Goal: Transaction & Acquisition: Purchase product/service

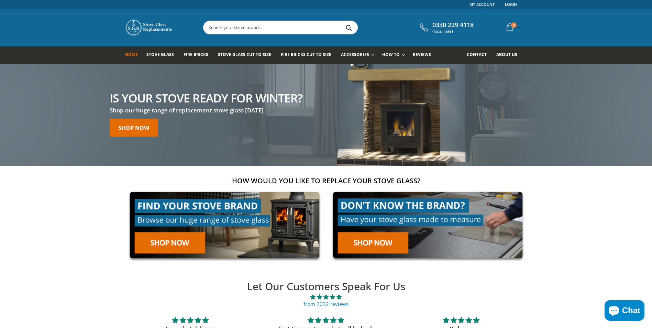
click at [271, 27] on input "text" at bounding box center [318, 27] width 231 height 13
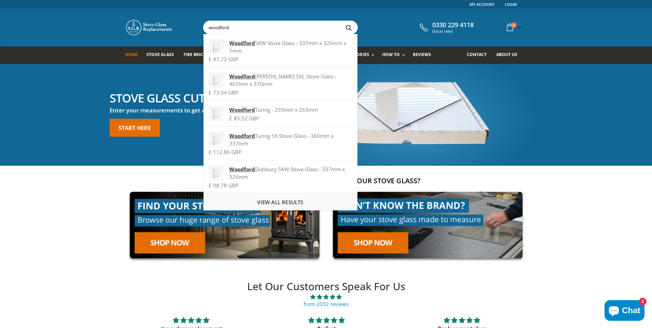
type input "woodford"
click at [287, 204] on span "View all results" at bounding box center [280, 202] width 46 height 7
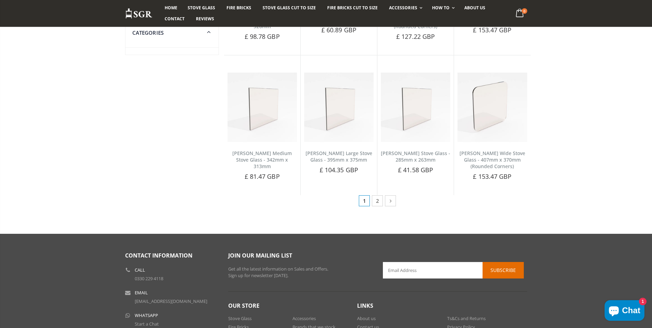
scroll to position [344, 0]
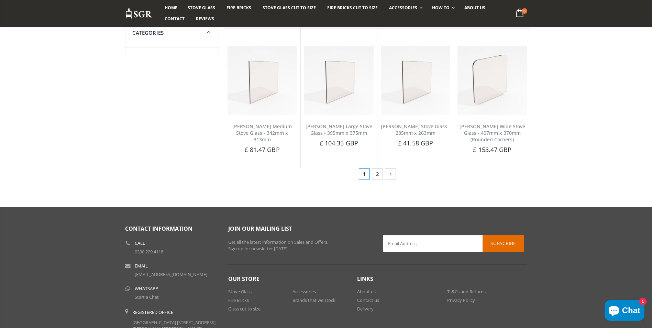
click at [376, 177] on link "2" at bounding box center [377, 173] width 11 height 11
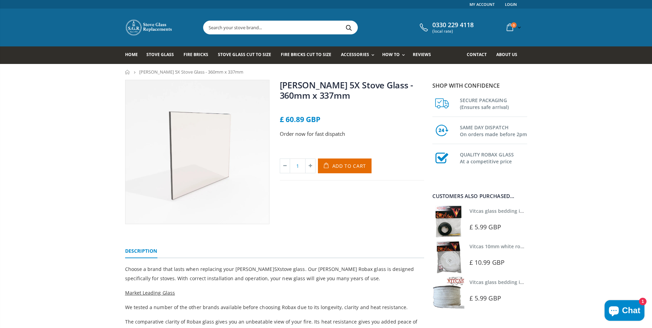
click at [231, 28] on input "text" at bounding box center [318, 27] width 231 height 13
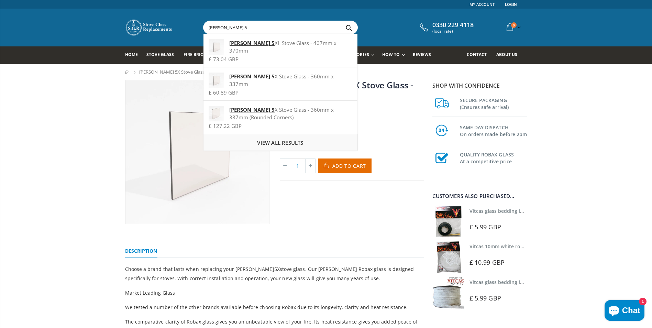
type input "[PERSON_NAME] 5"
click at [269, 142] on span "View all results" at bounding box center [280, 142] width 46 height 7
